Goal: Feedback & Contribution: Leave review/rating

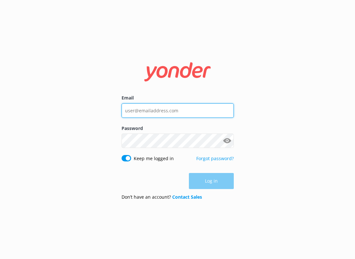
type input "[PERSON_NAME][EMAIL_ADDRESS][PERSON_NAME][DOMAIN_NAME]"
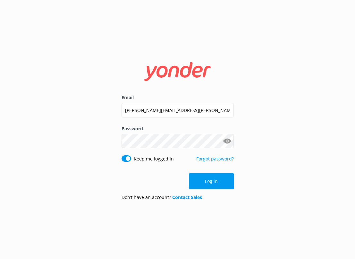
click at [213, 177] on div "Log in" at bounding box center [178, 181] width 112 height 16
click at [212, 182] on button "Log in" at bounding box center [211, 181] width 45 height 16
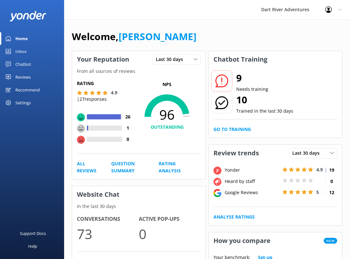
click at [26, 104] on div "Settings" at bounding box center [22, 102] width 15 height 13
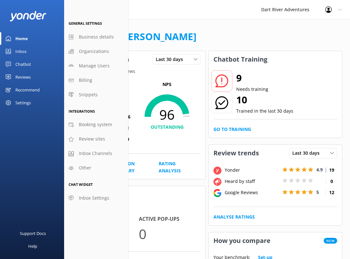
click at [240, 12] on div "Dart River Adventures Profile Settings Logout" at bounding box center [175, 9] width 350 height 19
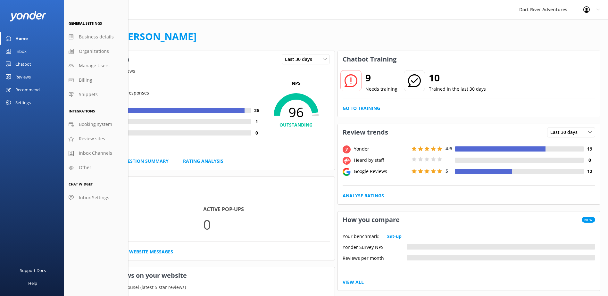
click at [33, 190] on div "Support Docs Help" at bounding box center [32, 222] width 64 height 148
click at [22, 76] on div "Reviews" at bounding box center [22, 77] width 15 height 13
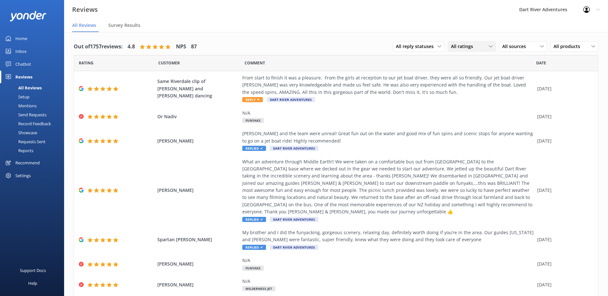
click at [355, 44] on span "All ratings" at bounding box center [464, 46] width 26 height 7
click at [355, 96] on div "Detractors" at bounding box center [472, 99] width 30 height 6
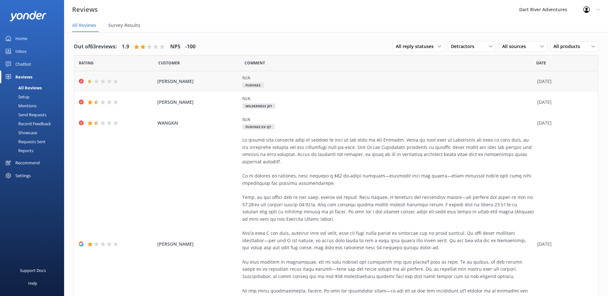
click at [329, 84] on div "N/A Funyaks" at bounding box center [388, 81] width 292 height 14
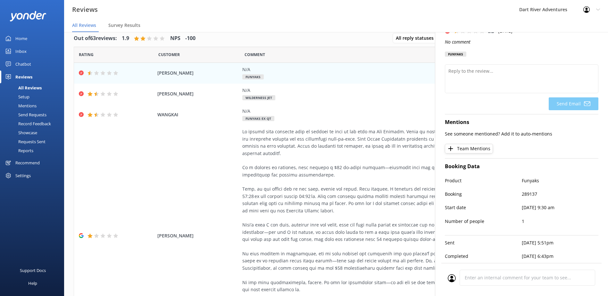
scroll to position [13, 0]
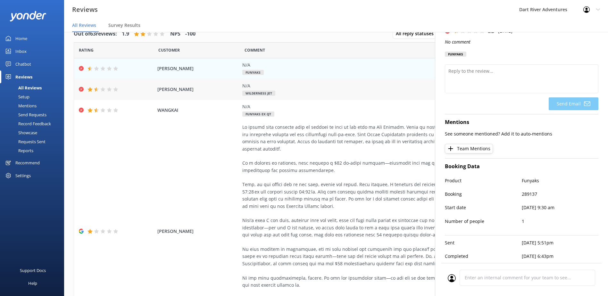
click at [309, 92] on div "N/A Wilderness Jet" at bounding box center [388, 89] width 292 height 14
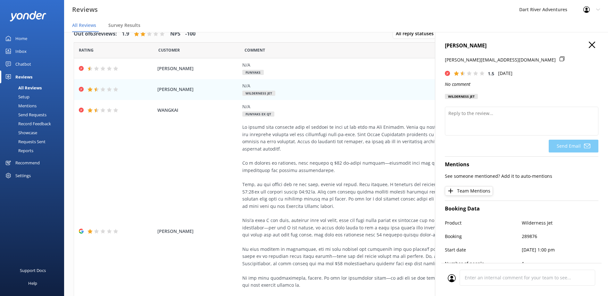
click at [355, 46] on icon "button" at bounding box center [592, 45] width 6 height 6
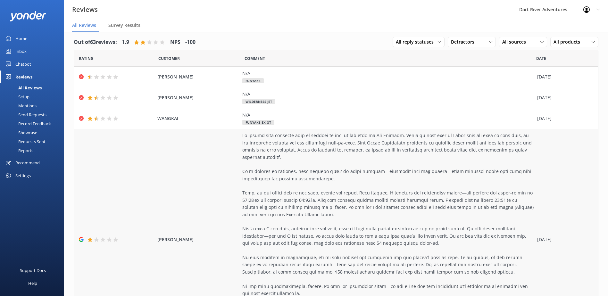
scroll to position [0, 0]
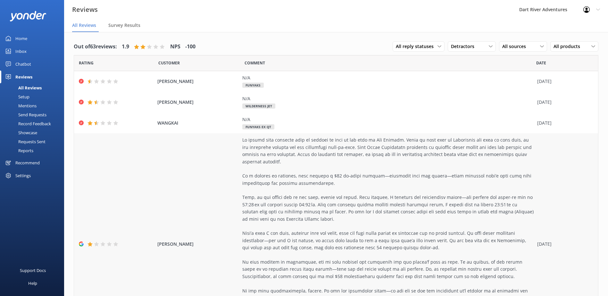
click at [326, 194] on div at bounding box center [388, 241] width 292 height 208
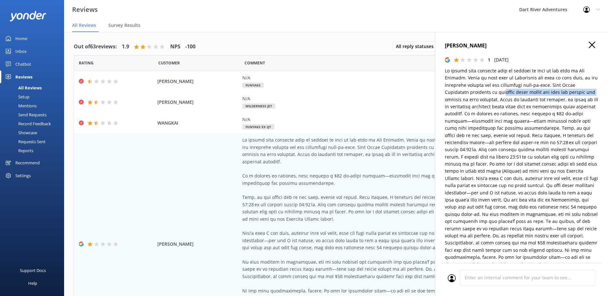
drag, startPoint x: 453, startPoint y: 96, endPoint x: 506, endPoint y: 96, distance: 52.9
click at [355, 96] on p at bounding box center [522, 192] width 154 height 251
drag, startPoint x: 506, startPoint y: 96, endPoint x: 512, endPoint y: 101, distance: 7.5
click at [355, 101] on p at bounding box center [522, 192] width 154 height 251
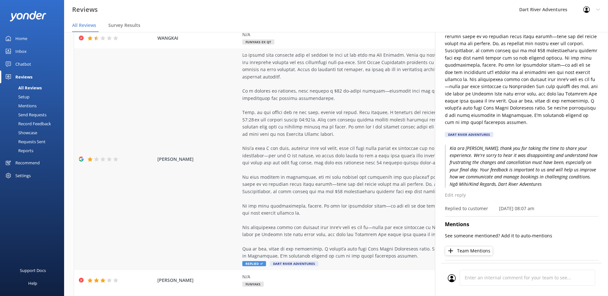
scroll to position [96, 0]
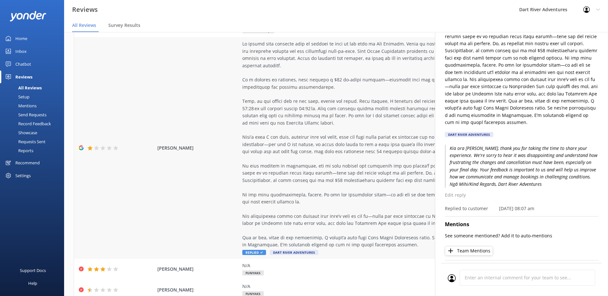
click at [192, 200] on div "Darren Heyne Replied Dart River Adventures 12 Jul 2025" at bounding box center [336, 148] width 524 height 222
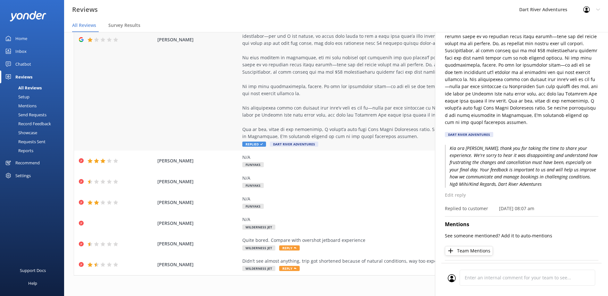
scroll to position [205, 0]
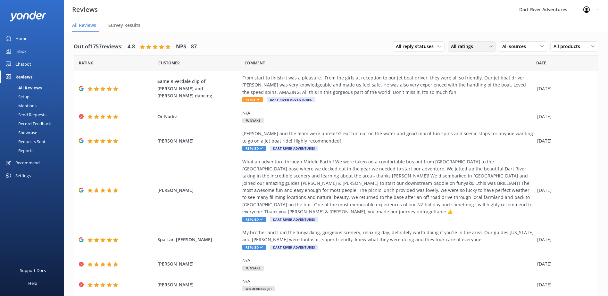
click at [483, 47] on div "All ratings" at bounding box center [472, 46] width 45 height 7
click at [481, 94] on link "Detractors" at bounding box center [476, 98] width 57 height 13
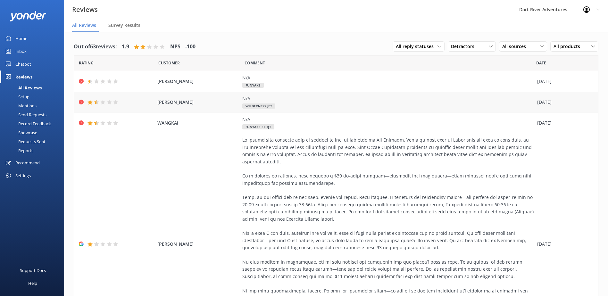
click at [150, 107] on div "[PERSON_NAME] N/A Wilderness Jet [DATE]" at bounding box center [336, 102] width 524 height 21
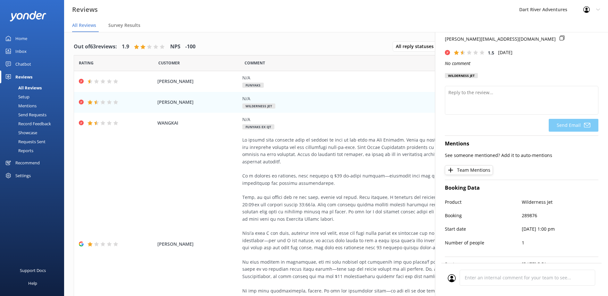
scroll to position [32, 0]
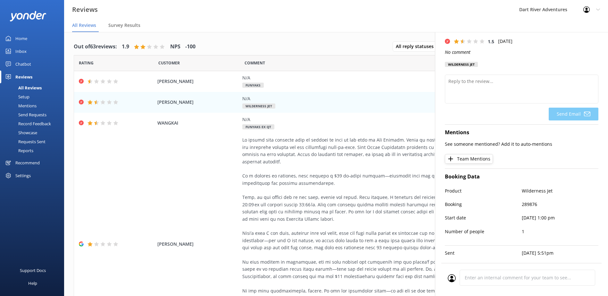
click at [272, 23] on nav "All Reviews Survey Results" at bounding box center [336, 25] width 544 height 13
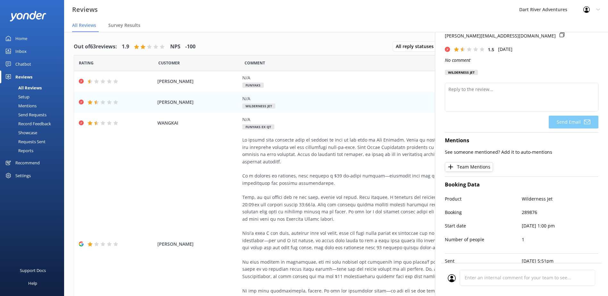
scroll to position [0, 0]
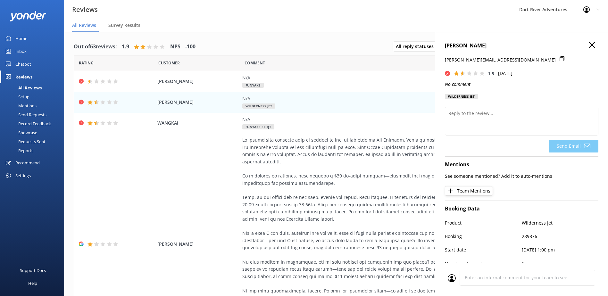
click at [589, 45] on use "button" at bounding box center [592, 45] width 6 height 6
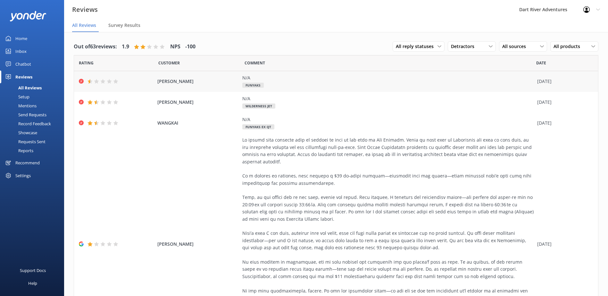
click at [203, 78] on span "[PERSON_NAME]" at bounding box center [198, 81] width 82 height 7
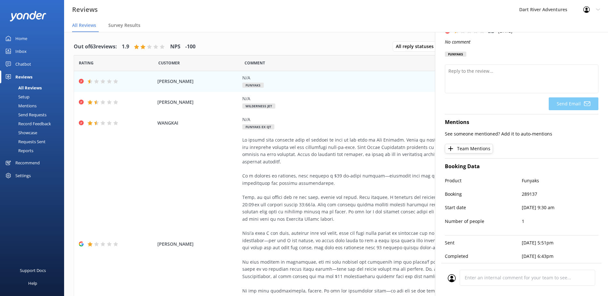
click at [587, 146] on div "Mentions See someone mentioned? Add it to auto-mentions Team Mentions" at bounding box center [522, 134] width 154 height 40
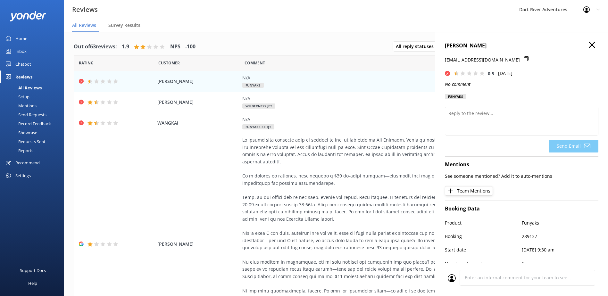
click at [589, 46] on use "button" at bounding box center [592, 45] width 6 height 6
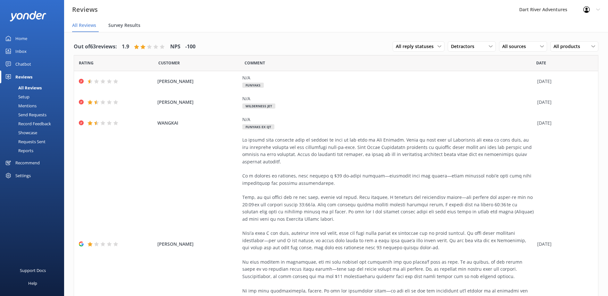
click at [132, 26] on span "Survey Results" at bounding box center [124, 25] width 32 height 6
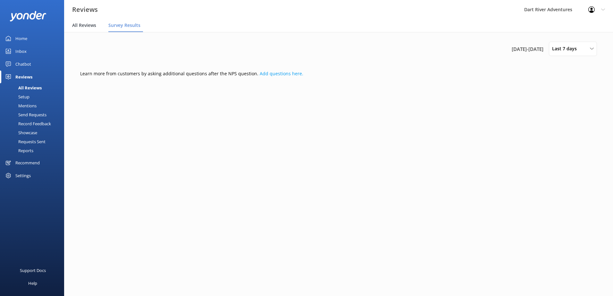
click at [83, 31] on div "All Reviews" at bounding box center [85, 25] width 27 height 13
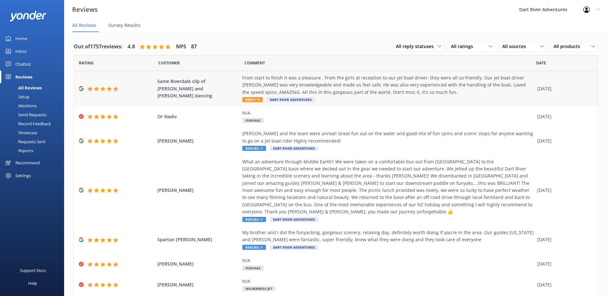
click at [378, 90] on div "From start to finish it was a pleasure. From the girls at reception to our jet …" at bounding box center [388, 84] width 292 height 21
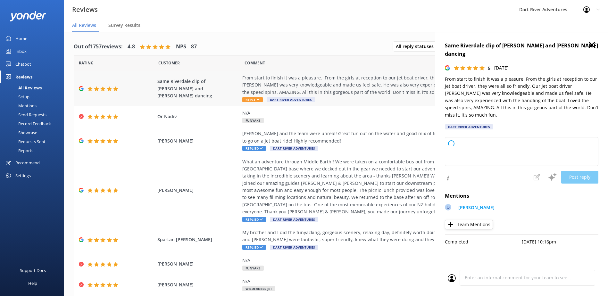
type textarea "Thank you so much for your wonderful review! We're thrilled to hear you had suc…"
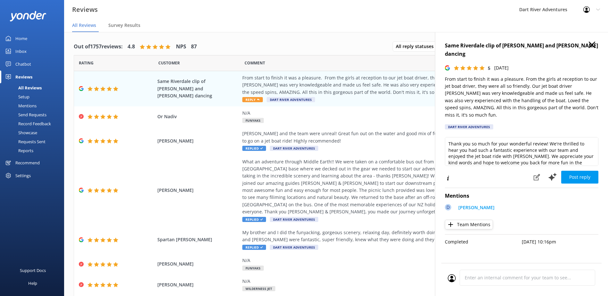
click at [328, 35] on div "Out of 1757 reviews: 4.8 NPS 87 All reply statuses All reply statuses Needs a r…" at bounding box center [336, 234] width 544 height 404
click at [303, 121] on div "N/A Funyaks" at bounding box center [388, 117] width 292 height 14
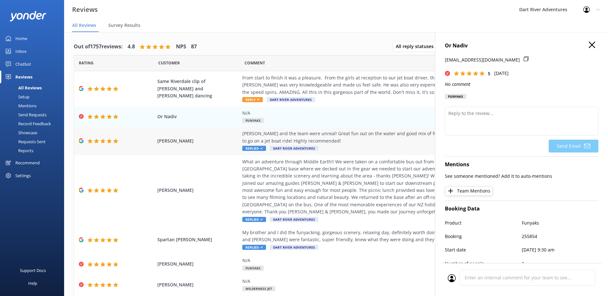
click at [341, 139] on div "[PERSON_NAME] and the team were unreal! Great fun out on the water and good mix…" at bounding box center [388, 137] width 292 height 14
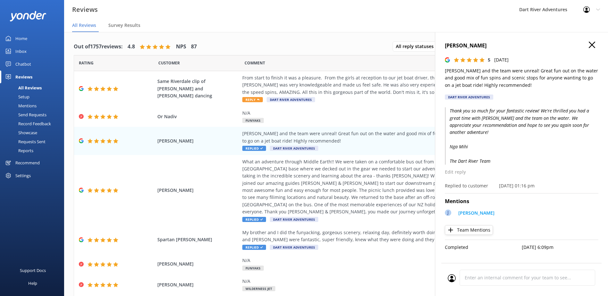
click at [592, 44] on icon "button" at bounding box center [592, 45] width 6 height 6
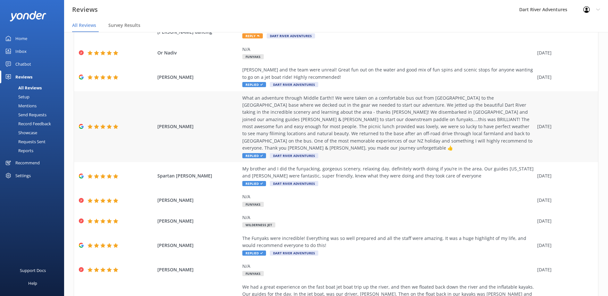
scroll to position [64, 0]
click at [346, 125] on div "What an adventure through Middle Earth!! We were taken on a comfortable bus out…" at bounding box center [388, 122] width 292 height 57
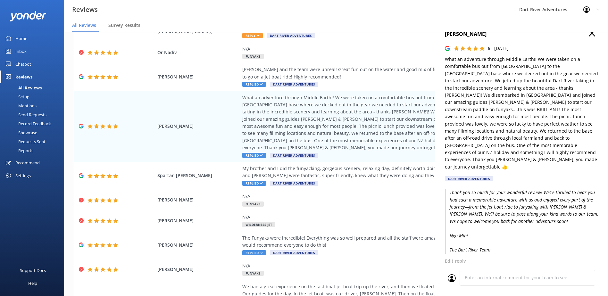
scroll to position [0, 0]
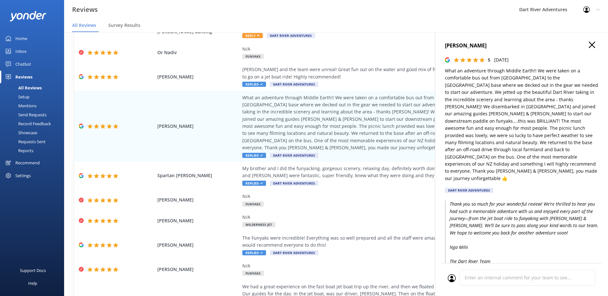
click at [589, 46] on use "button" at bounding box center [592, 45] width 6 height 6
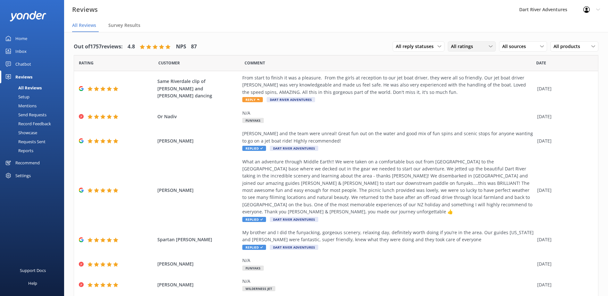
click at [479, 50] on div "All ratings" at bounding box center [472, 46] width 45 height 7
click at [471, 87] on div "Passives" at bounding box center [469, 85] width 25 height 6
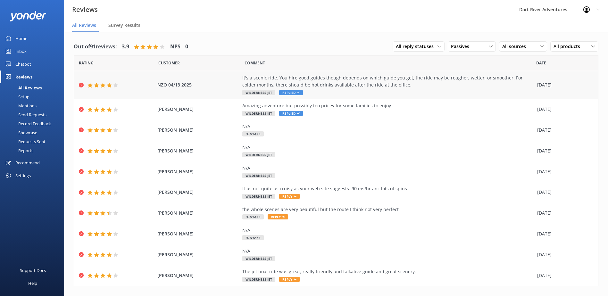
click at [400, 79] on div "It's a scenic ride. You hire good guides though depends on which guide you get,…" at bounding box center [388, 81] width 292 height 14
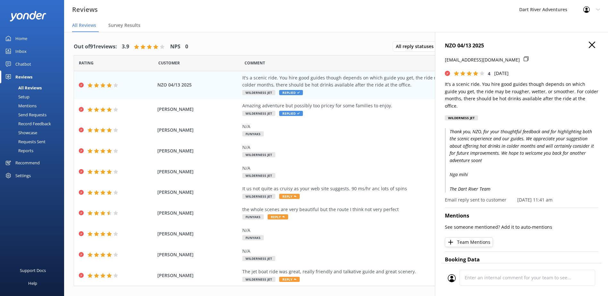
click at [579, 46] on h4 "NZO 04/13 2025" at bounding box center [522, 46] width 154 height 8
click at [584, 45] on h4 "NZO 04/13 2025" at bounding box center [522, 46] width 154 height 8
click at [589, 45] on use "button" at bounding box center [592, 45] width 6 height 6
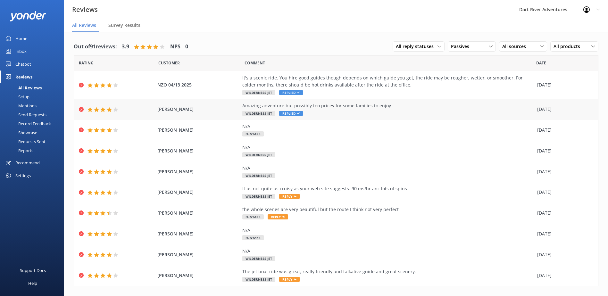
click at [345, 111] on div "Amazing adventure but possibly too pricey for some families to enjoy. Wildernes…" at bounding box center [388, 109] width 292 height 14
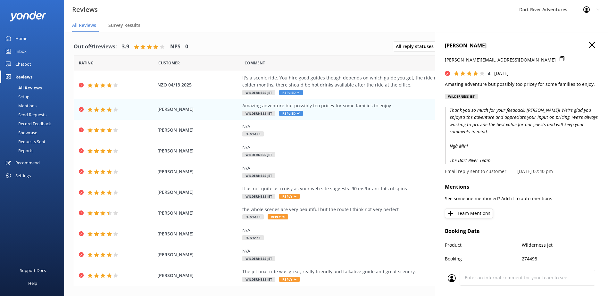
click at [589, 43] on use "button" at bounding box center [592, 45] width 6 height 6
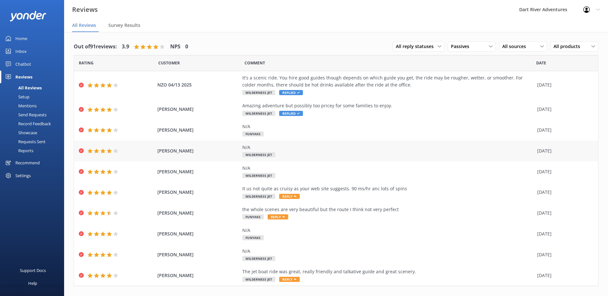
scroll to position [11, 0]
